Goal: Check status: Check status

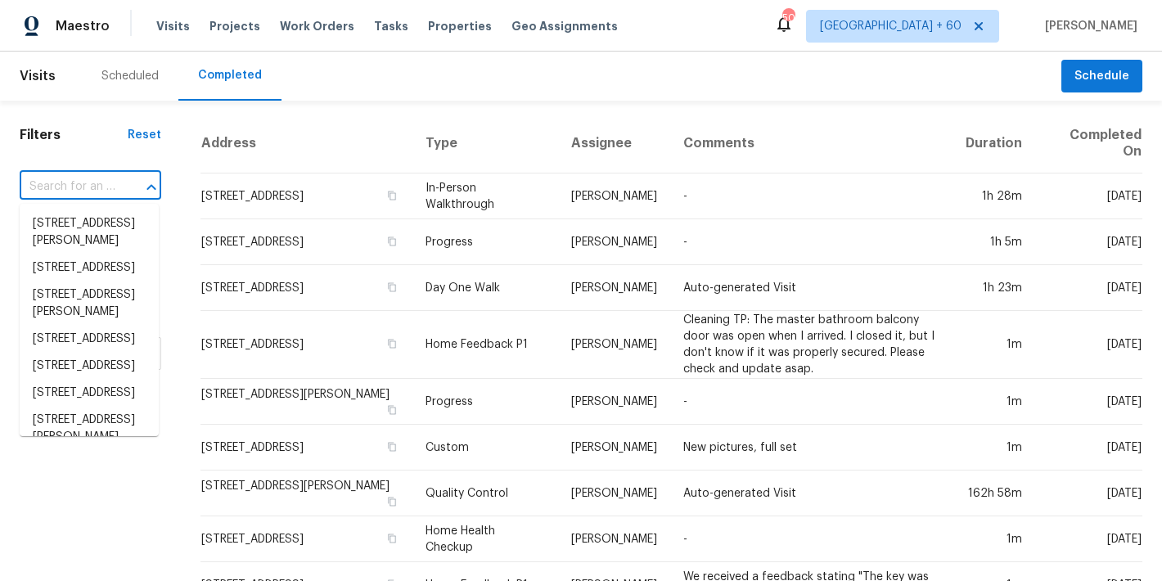
click at [107, 180] on input "text" at bounding box center [68, 186] width 96 height 25
paste input "[STREET_ADDRESS][PERSON_NAME][PERSON_NAME]"
type input "[STREET_ADDRESS][PERSON_NAME][PERSON_NAME]"
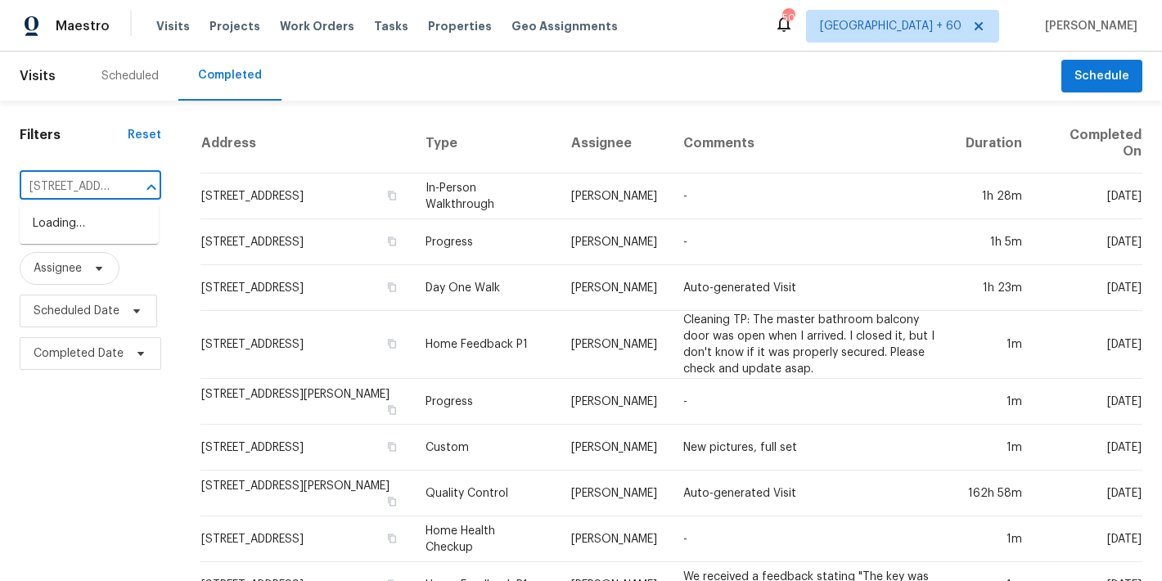
scroll to position [0, 73]
click at [73, 241] on li "[STREET_ADDRESS][PERSON_NAME][PERSON_NAME]" at bounding box center [89, 240] width 139 height 61
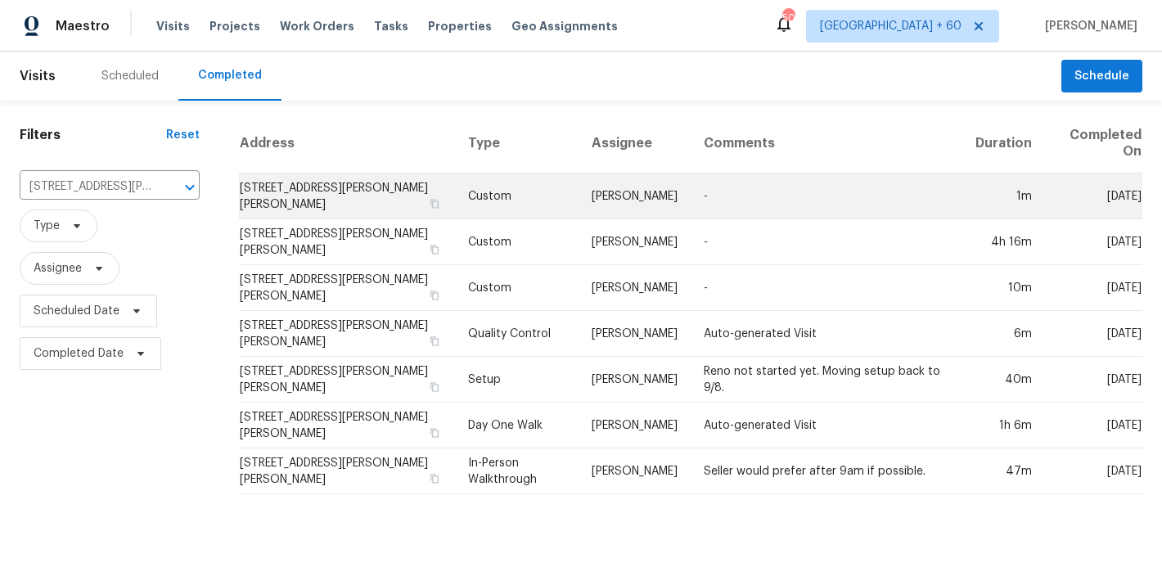
click at [288, 189] on td "[STREET_ADDRESS][PERSON_NAME][PERSON_NAME]" at bounding box center [347, 196] width 216 height 46
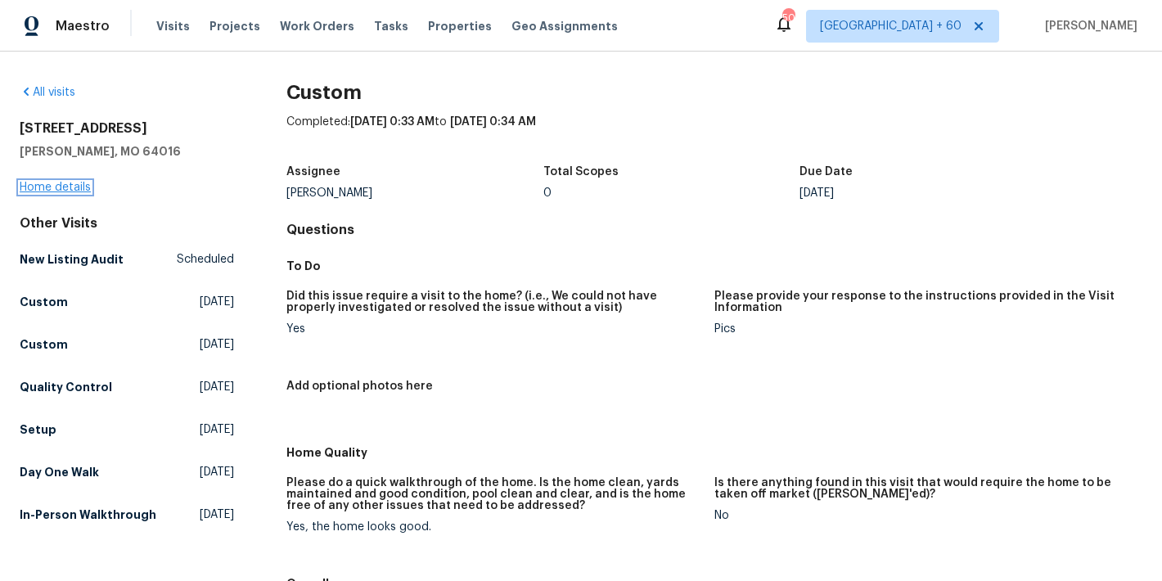
click at [47, 187] on link "Home details" at bounding box center [55, 187] width 71 height 11
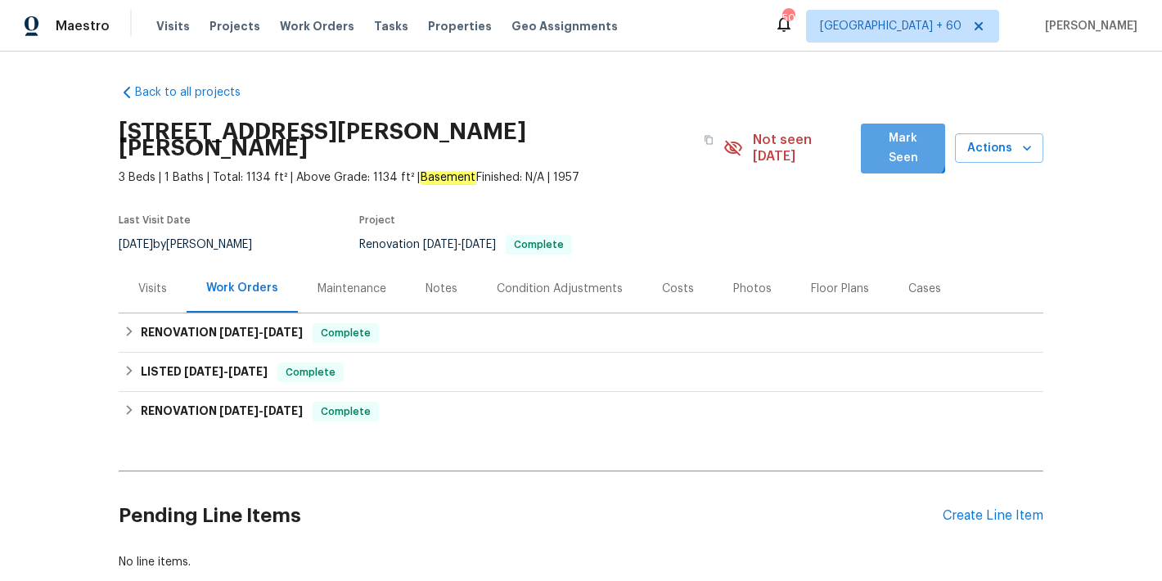
click at [883, 146] on span "Mark Seen" at bounding box center [903, 148] width 58 height 40
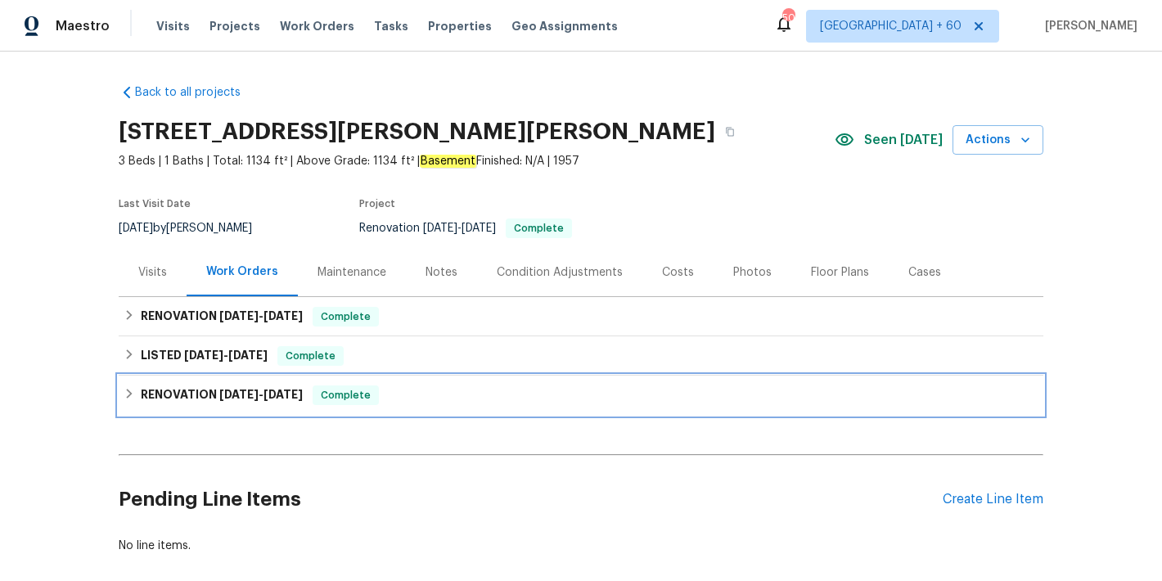
click at [280, 391] on span "[DATE]" at bounding box center [282, 394] width 39 height 11
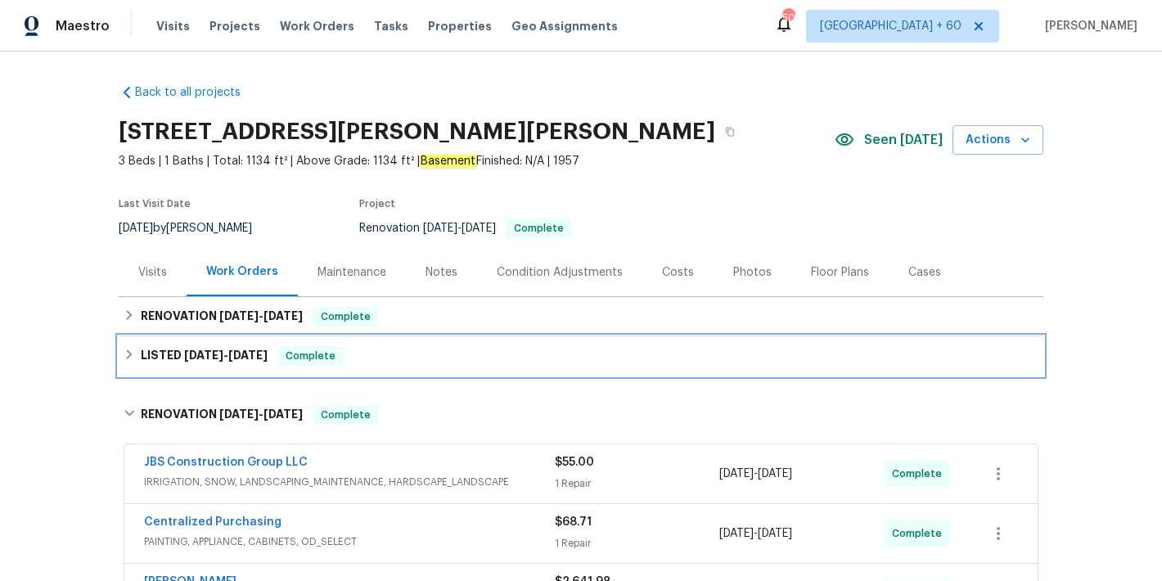
click at [263, 345] on div "LISTED [DATE] - [DATE] Complete" at bounding box center [581, 355] width 925 height 39
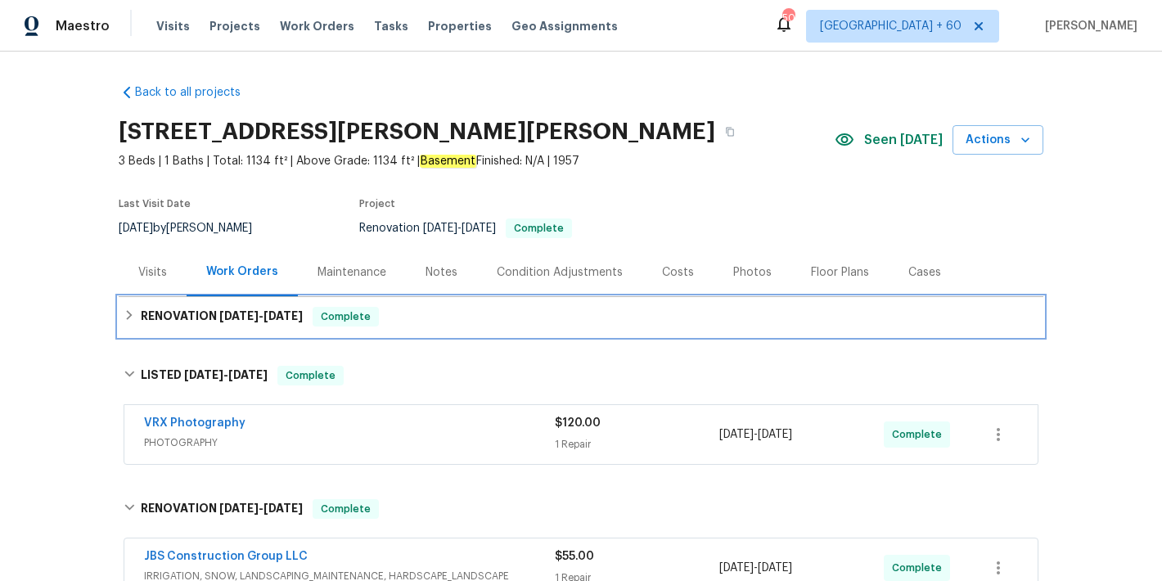
click at [278, 317] on span "[DATE]" at bounding box center [282, 315] width 39 height 11
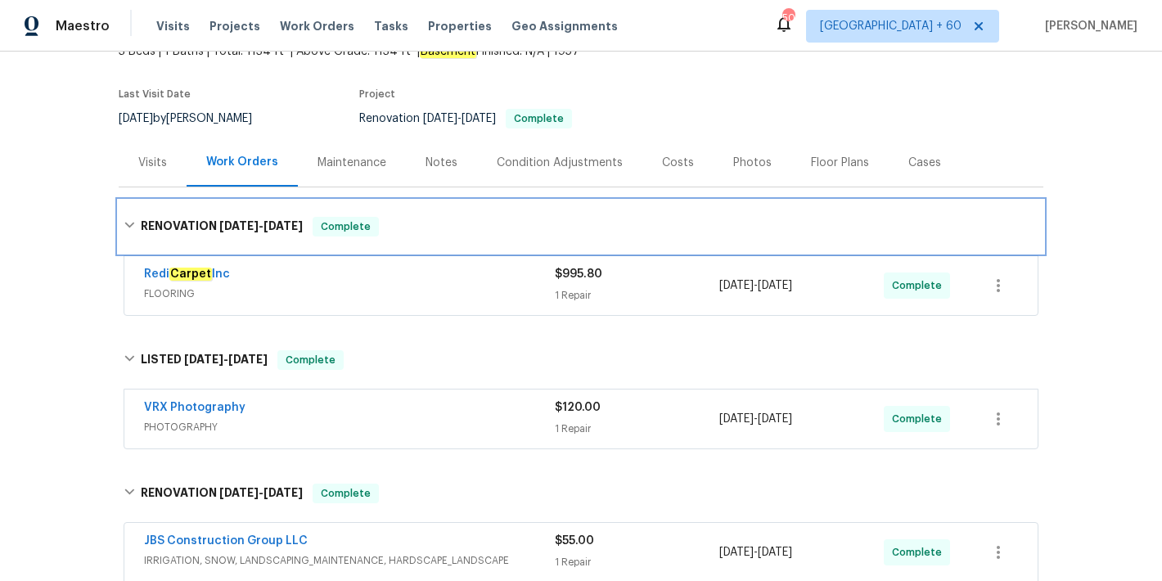
scroll to position [134, 0]
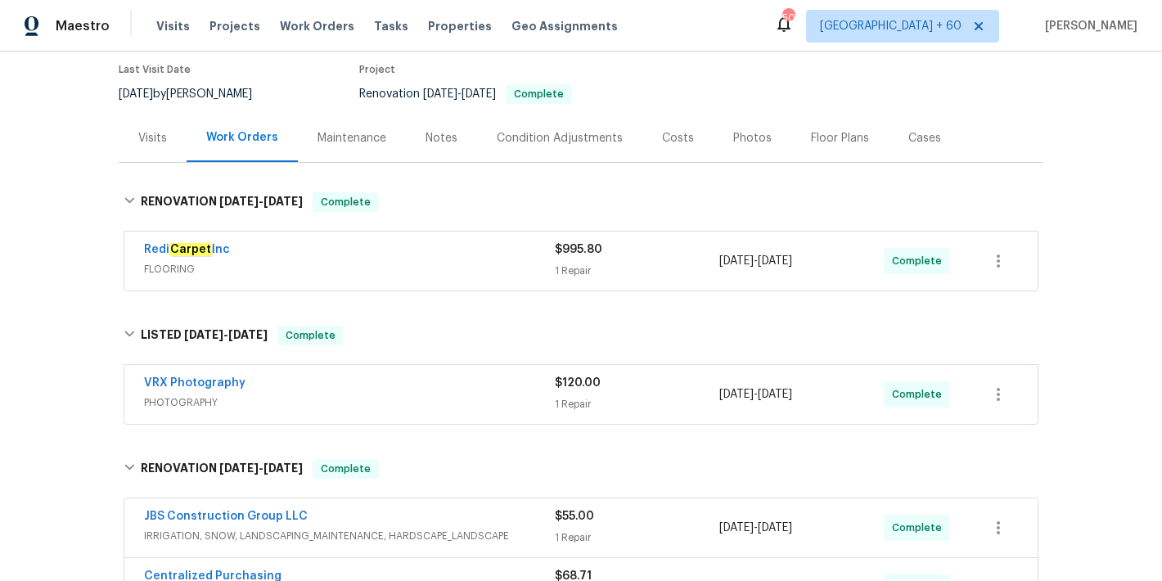
click at [420, 256] on div "Redi Carpet Inc" at bounding box center [349, 251] width 411 height 20
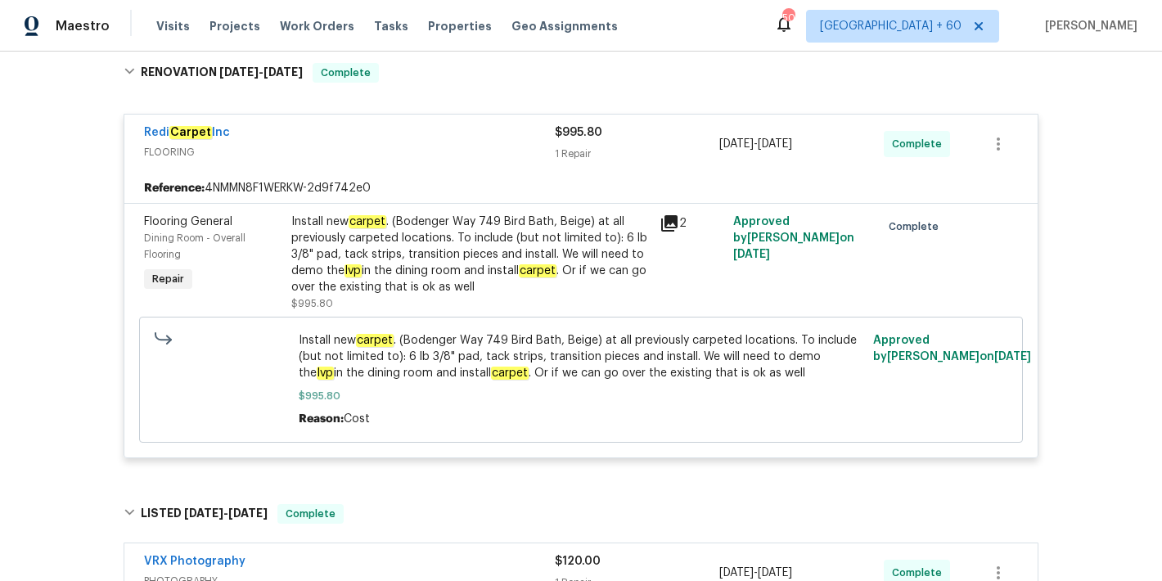
scroll to position [268, 0]
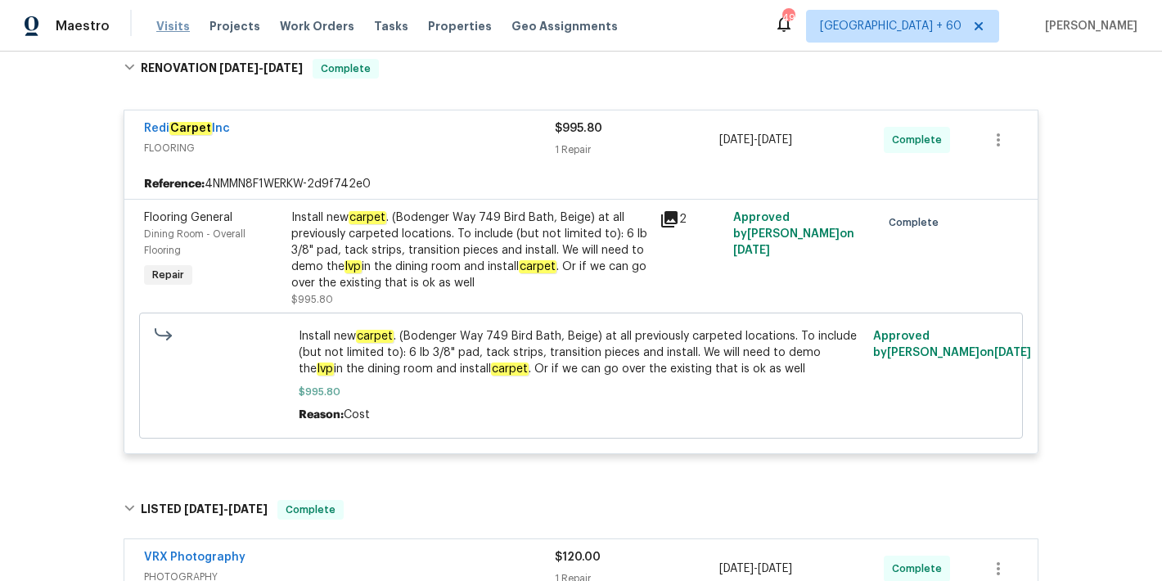
click at [159, 29] on span "Visits" at bounding box center [173, 26] width 34 height 16
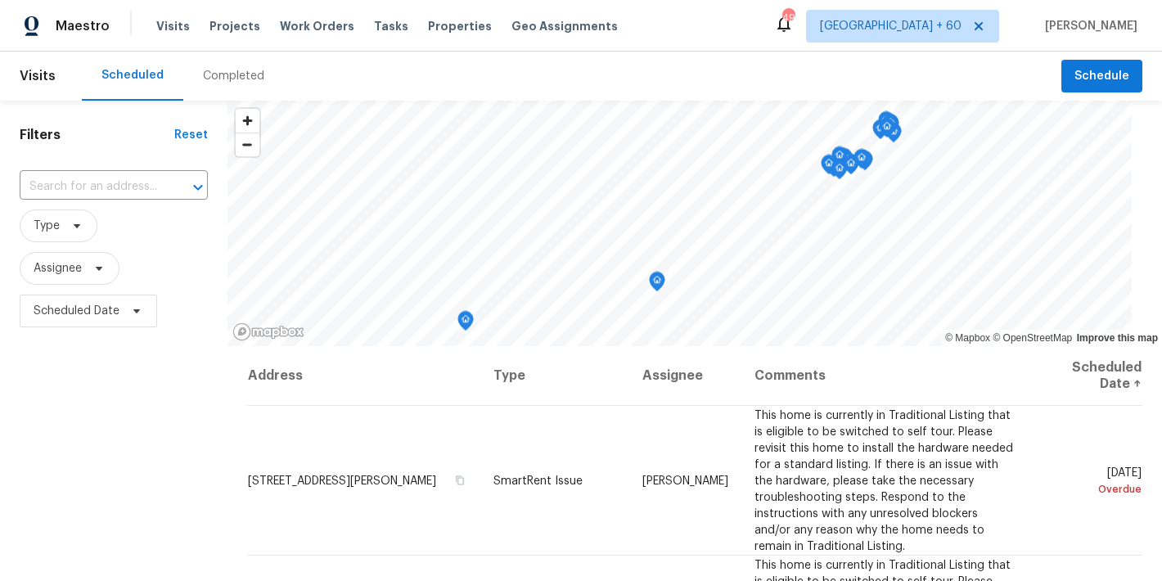
click at [249, 74] on div "Completed" at bounding box center [233, 76] width 61 height 16
